Goal: Check status

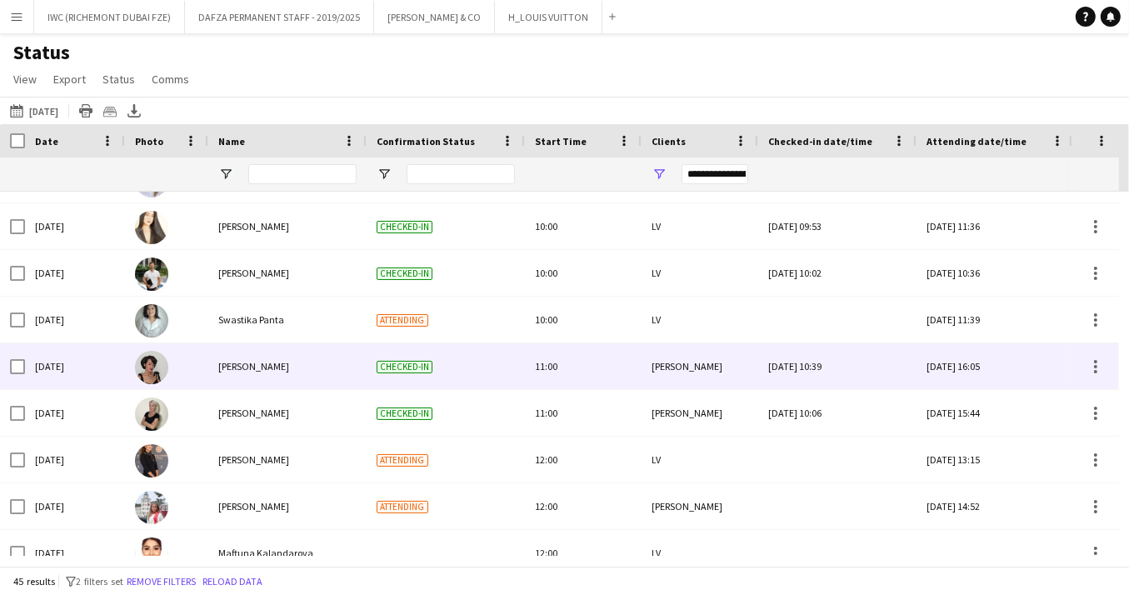
scroll to position [897, 0]
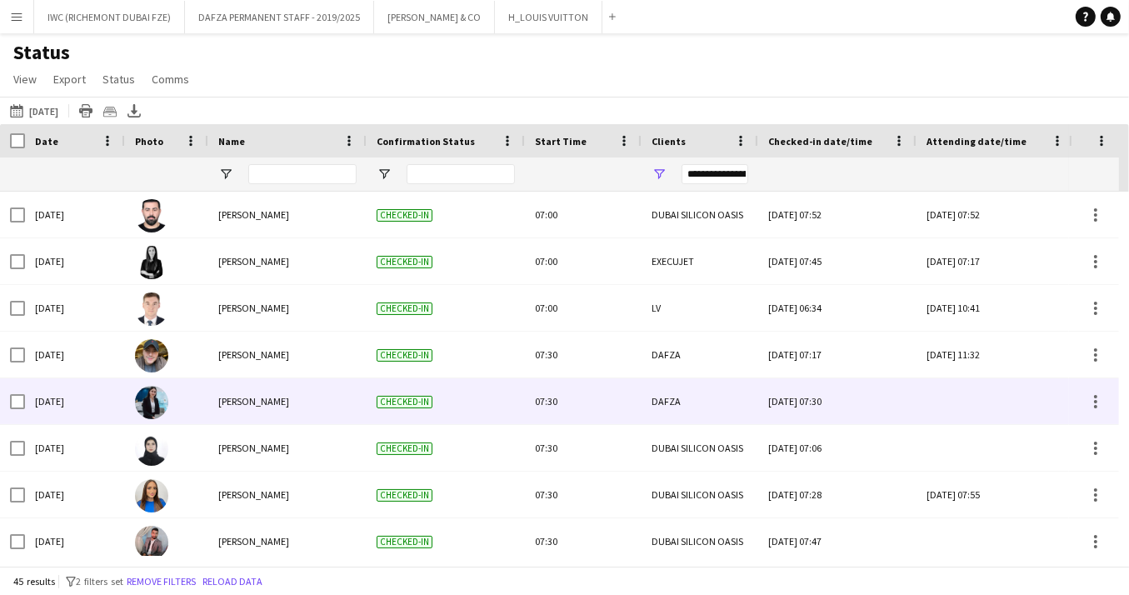
scroll to position [25, 0]
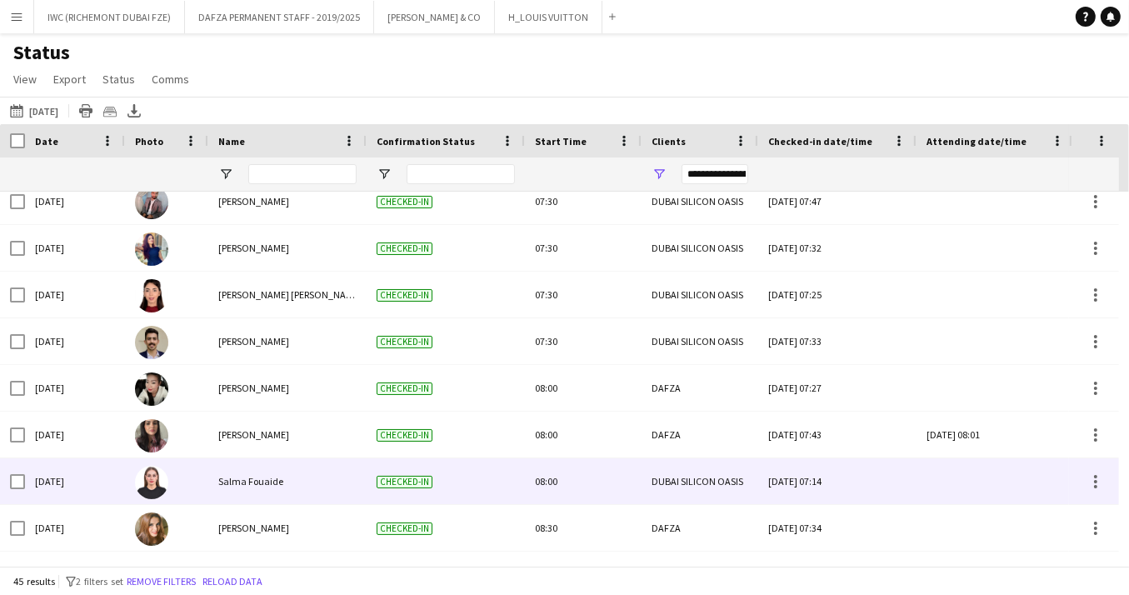
scroll to position [332, 0]
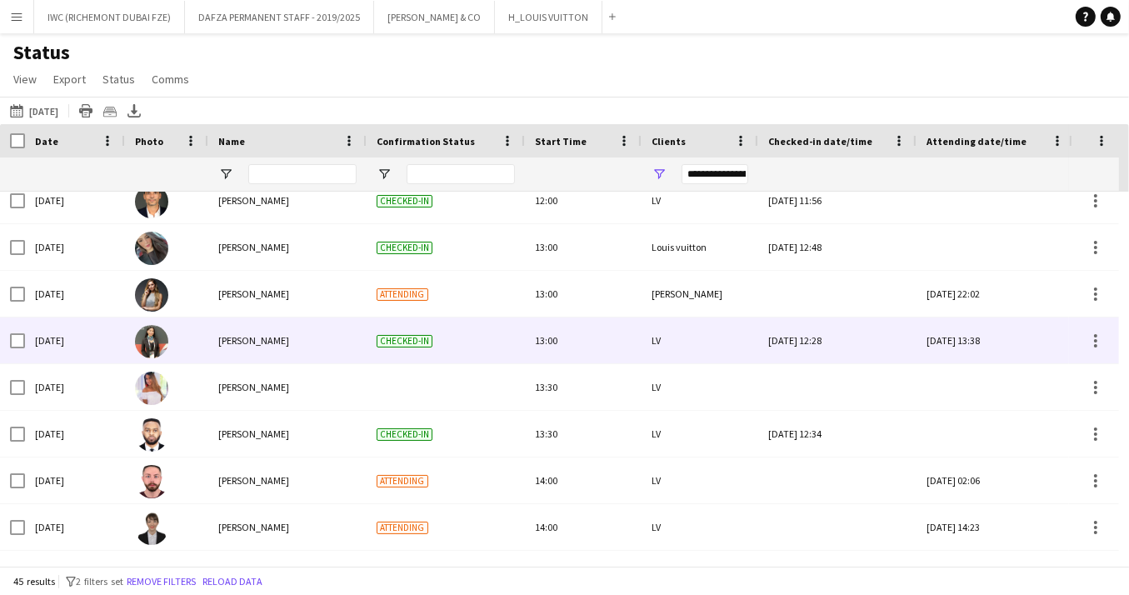
scroll to position [1538, 0]
